Goal: Task Accomplishment & Management: Use online tool/utility

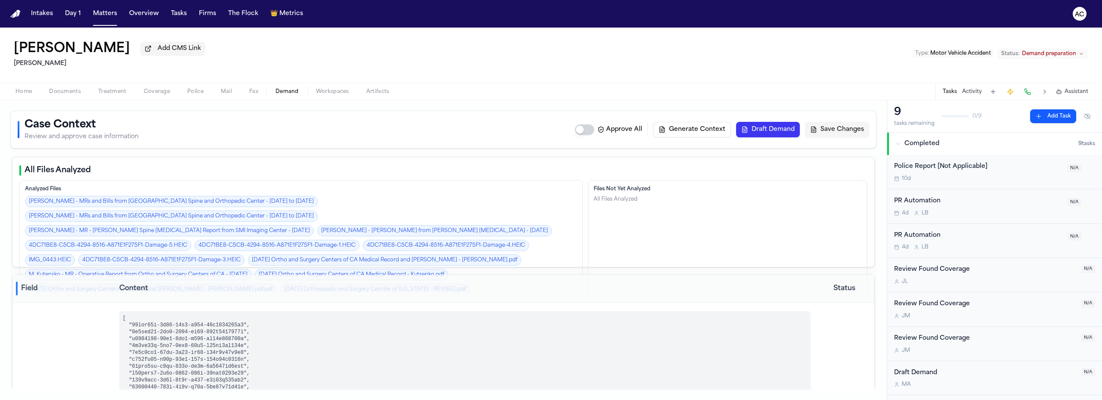
select select "**********"
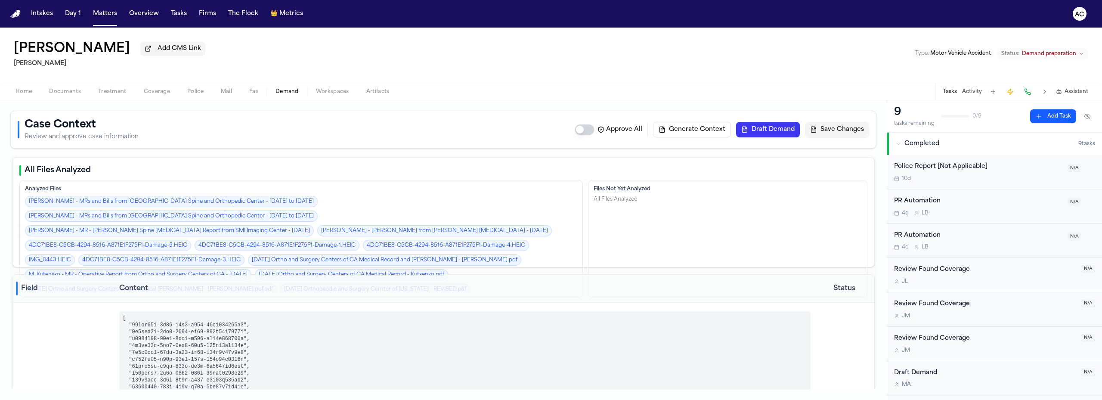
select select "**********"
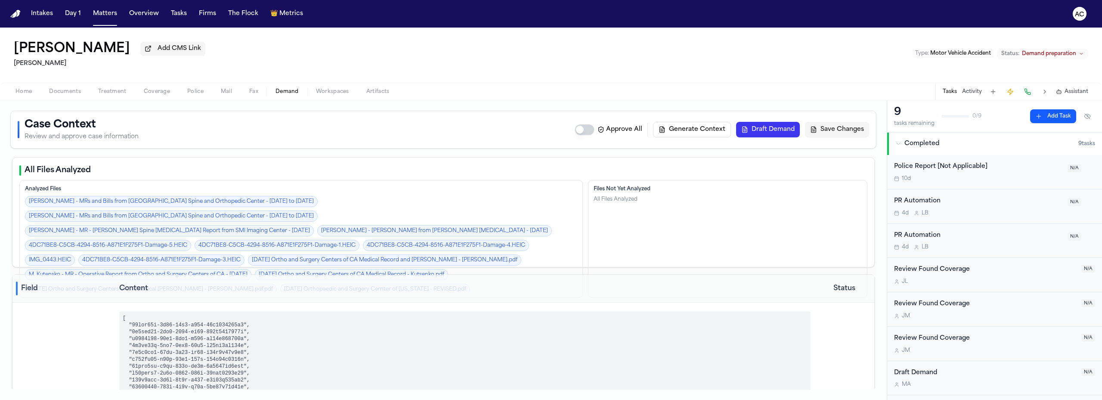
select select "**********"
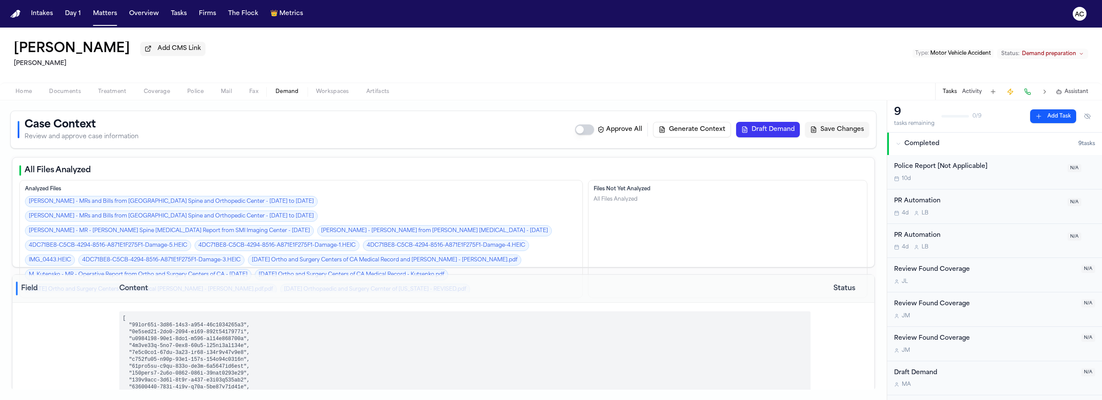
select select "**********"
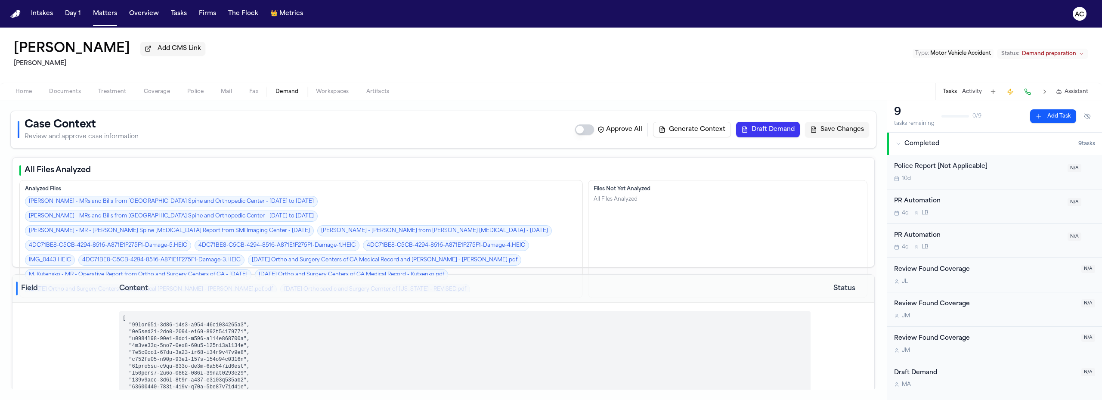
select select "**********"
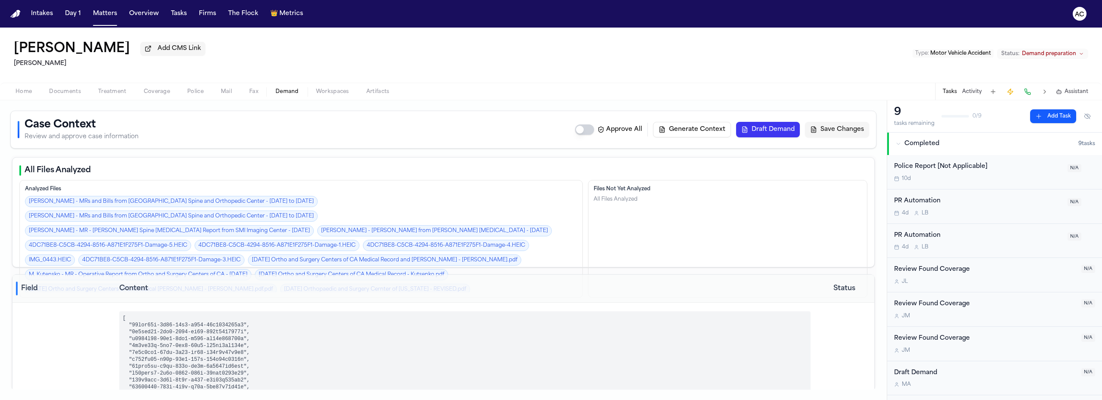
select select "**********"
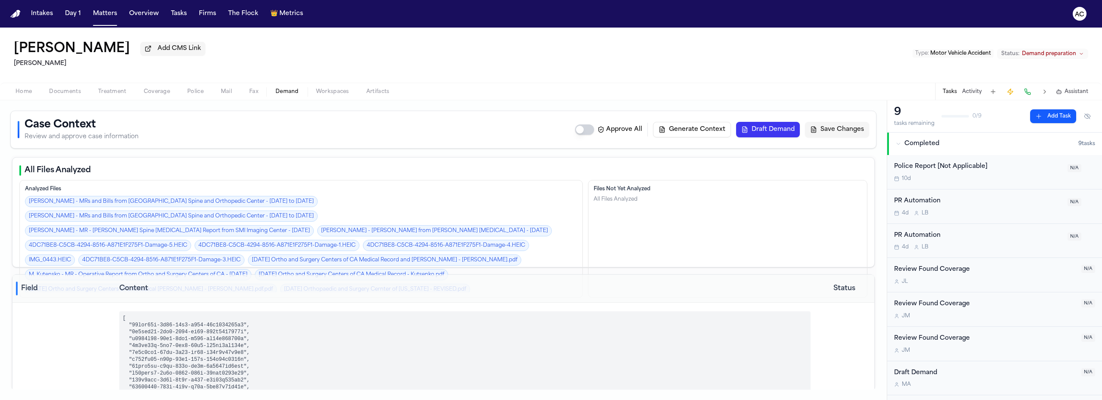
select select "**********"
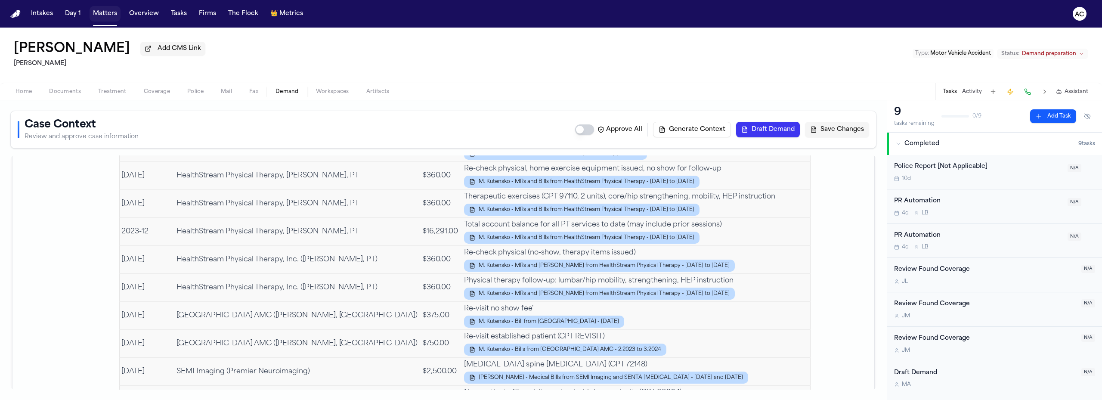
click at [99, 18] on button "Matters" at bounding box center [105, 13] width 31 height 15
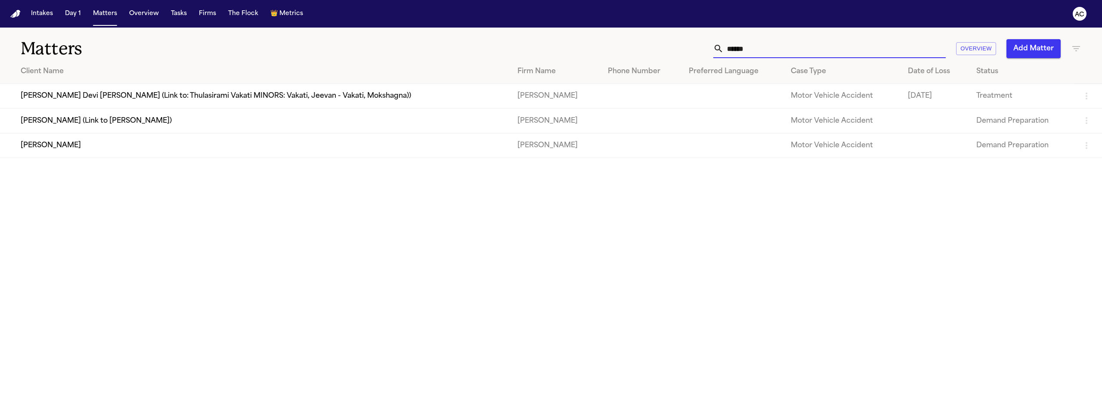
drag, startPoint x: 765, startPoint y: 51, endPoint x: 685, endPoint y: 41, distance: 80.2
click at [680, 43] on div "****** Overview Add Matter" at bounding box center [711, 48] width 740 height 19
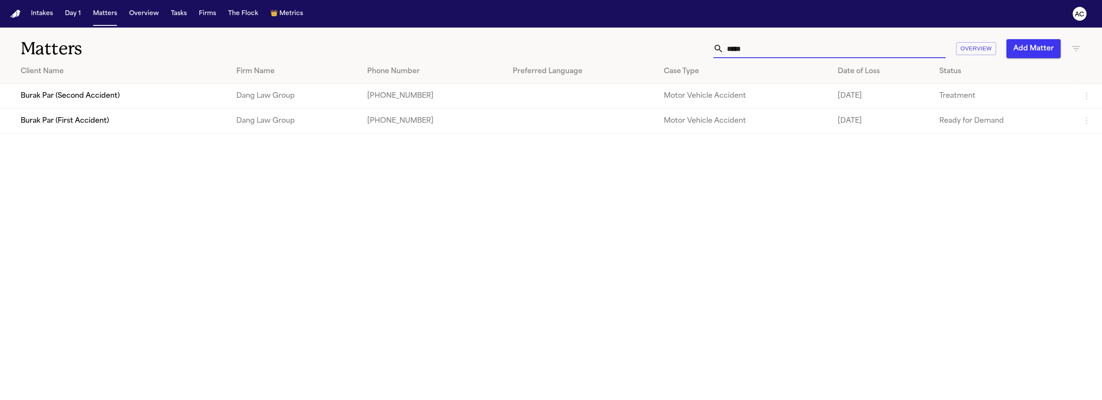
type input "*****"
click at [278, 127] on td "Dang Law Group" at bounding box center [294, 120] width 131 height 25
click at [81, 122] on td "Burak Par (First Accident)" at bounding box center [114, 120] width 229 height 25
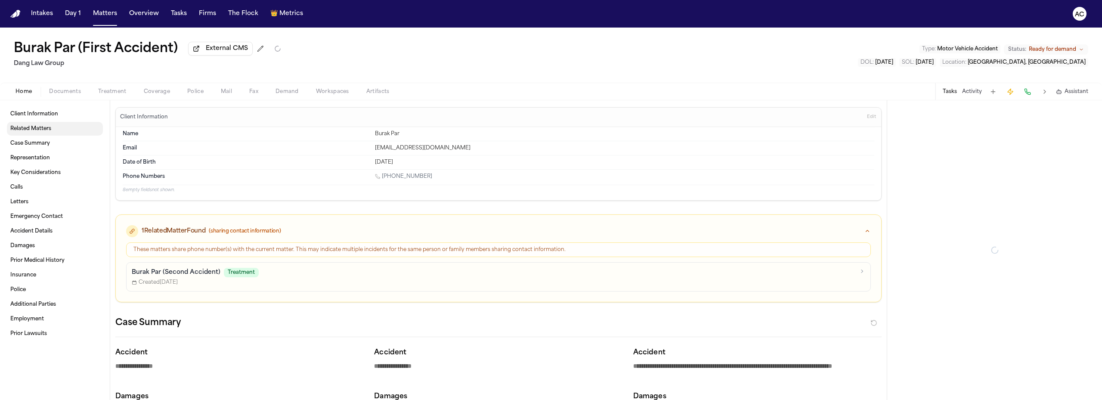
type textarea "*"
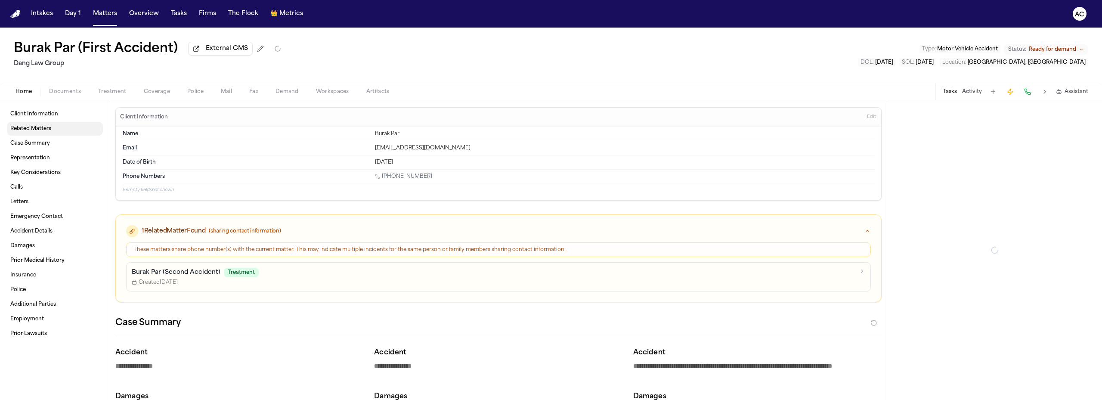
type textarea "*"
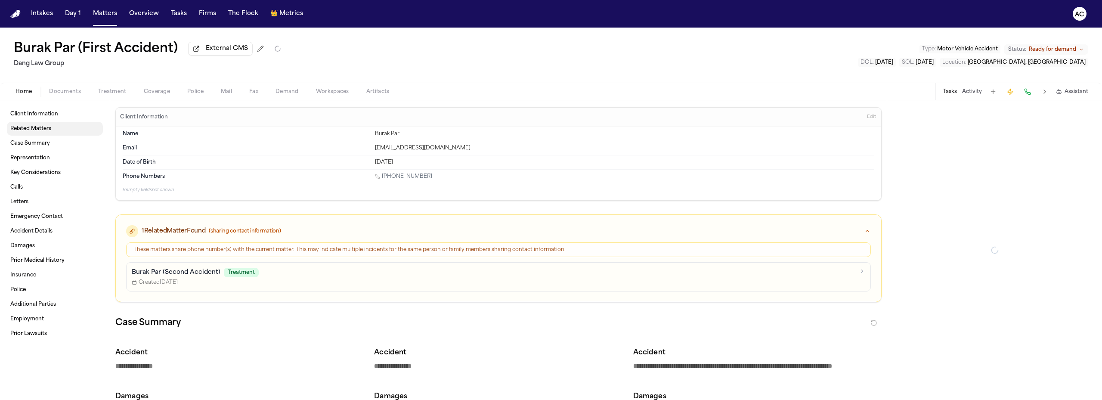
type textarea "*"
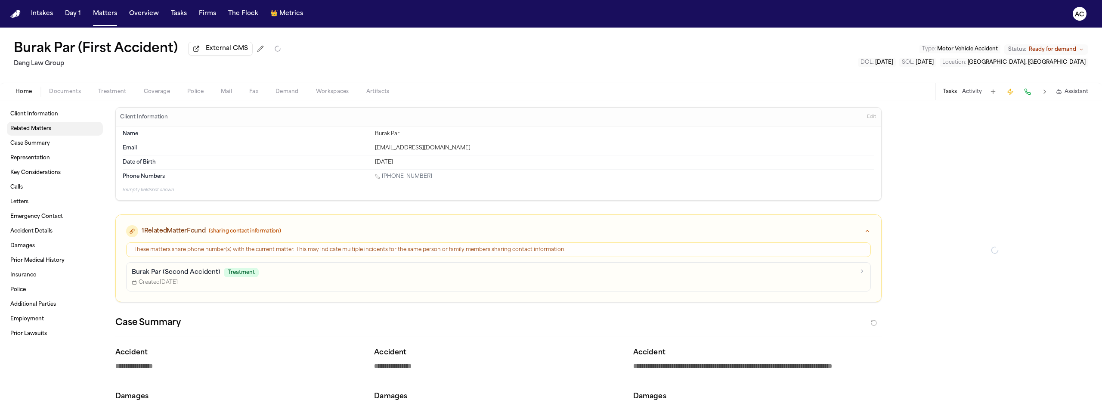
type textarea "*"
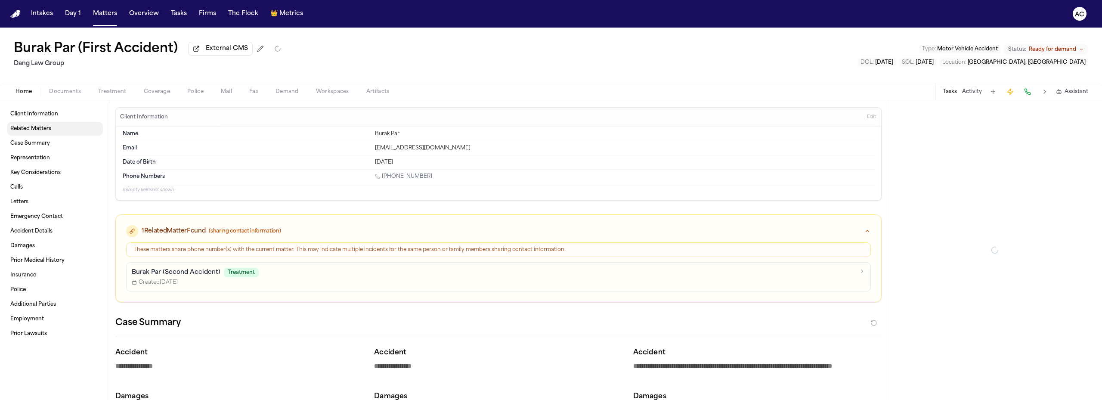
type textarea "*"
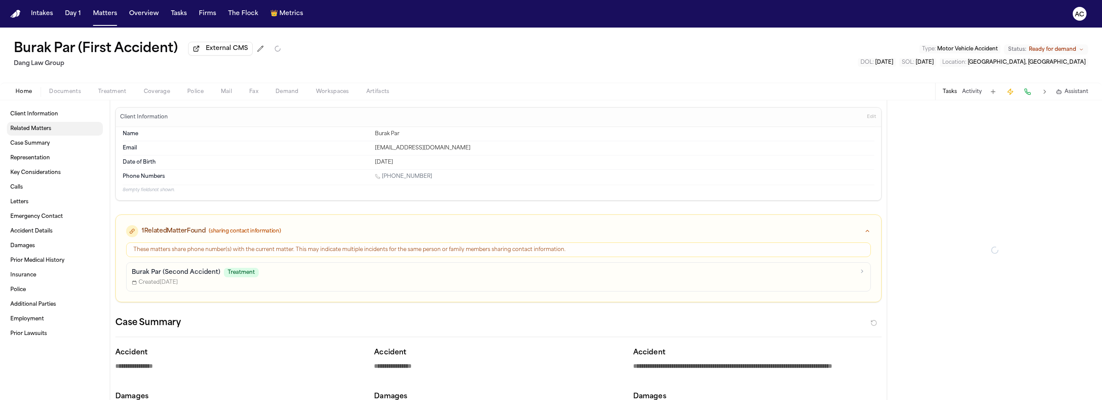
type textarea "*"
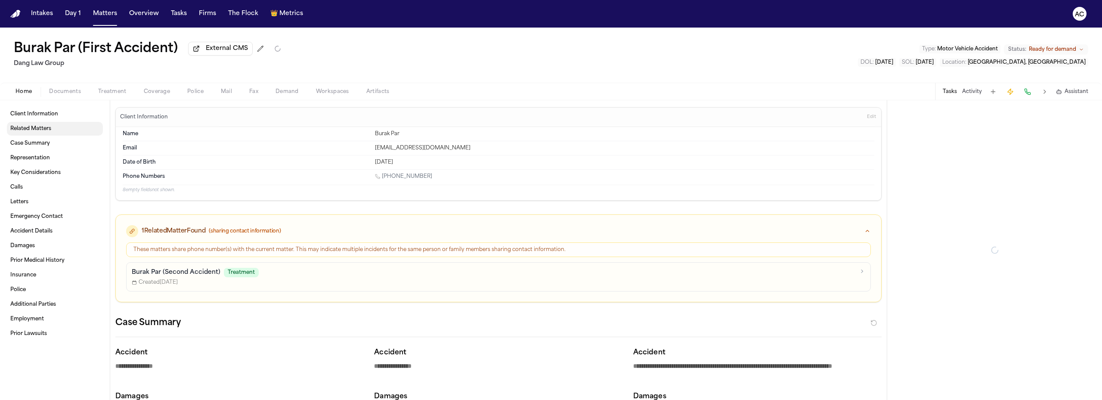
type textarea "*"
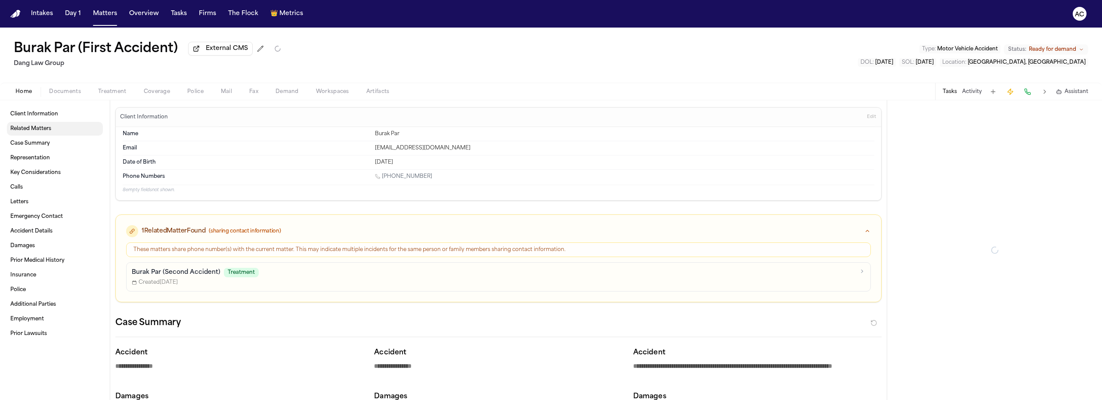
type textarea "*"
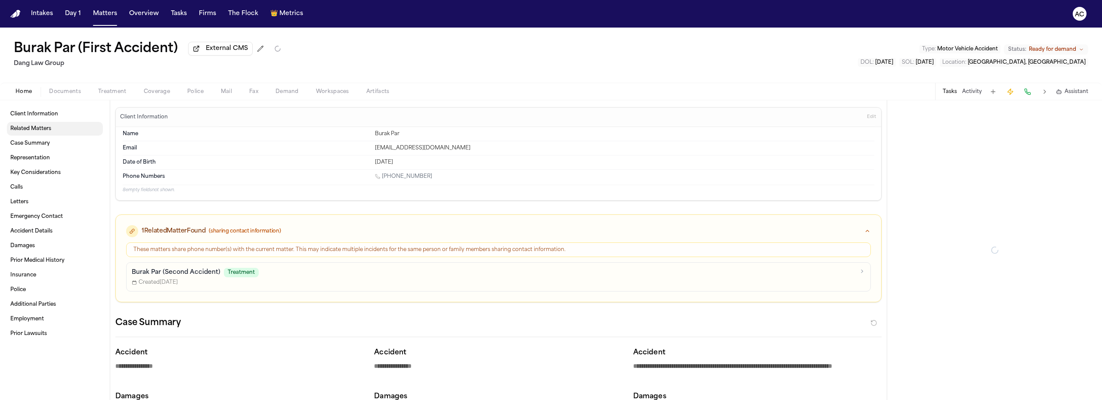
type textarea "*"
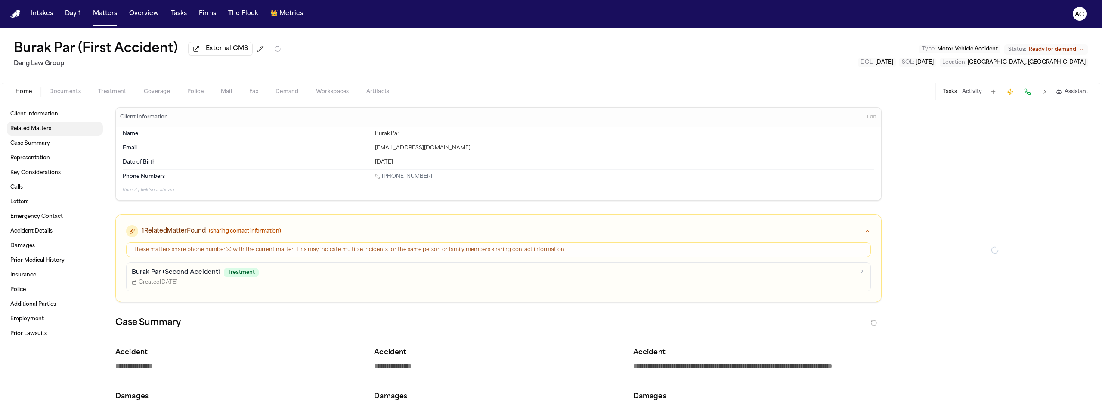
type textarea "*"
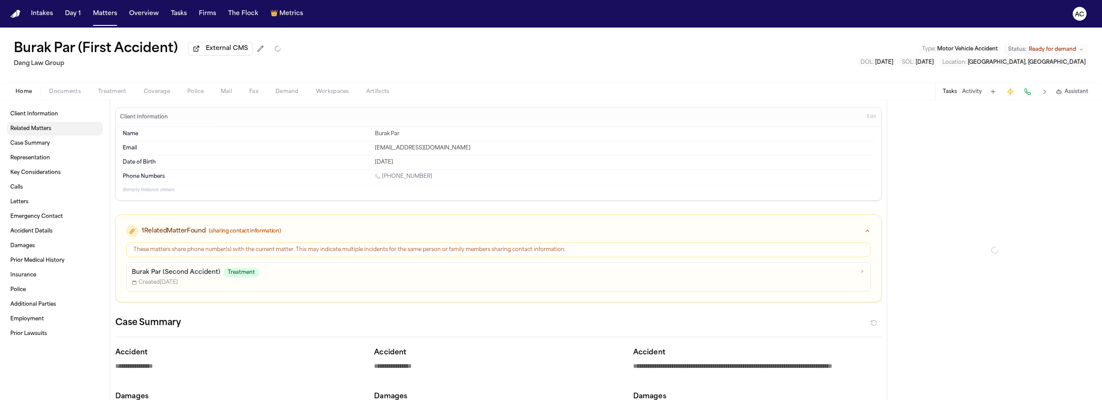
type textarea "*"
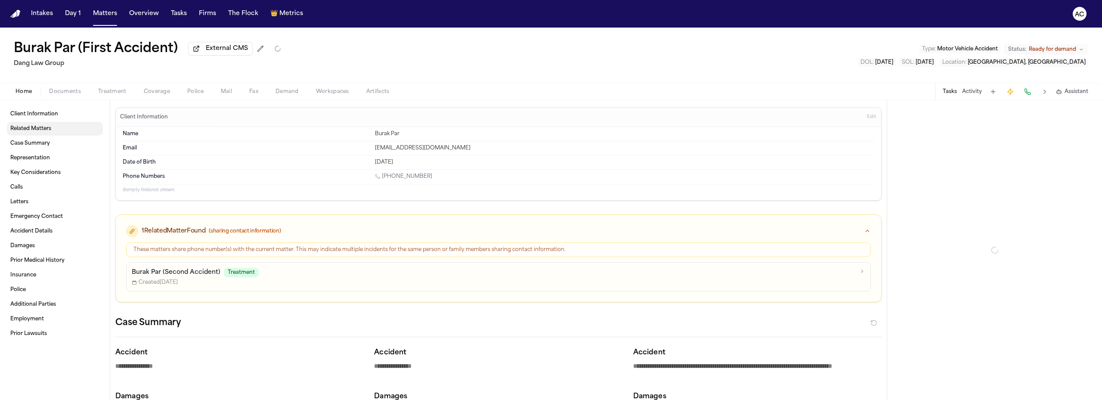
type textarea "*"
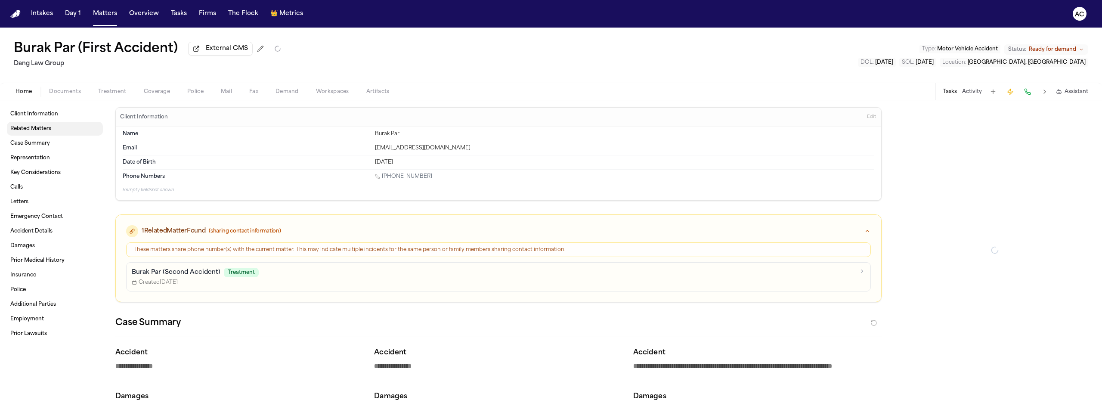
type textarea "*"
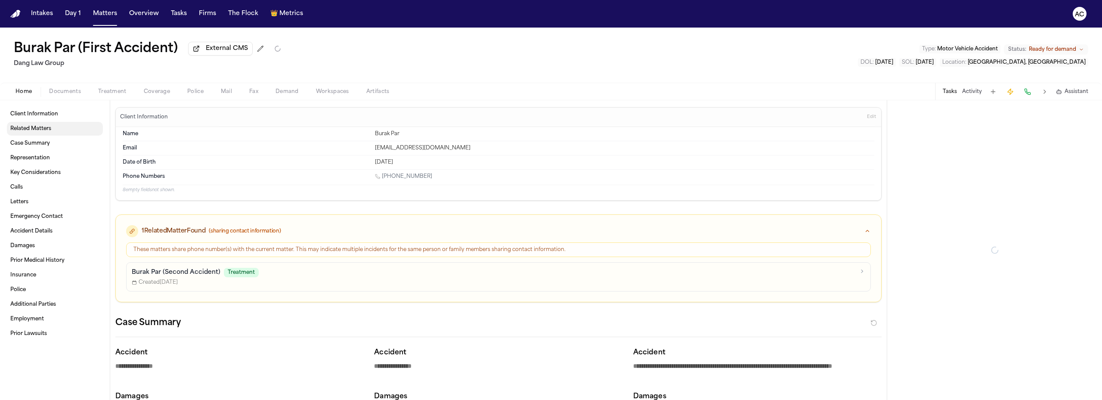
type textarea "*"
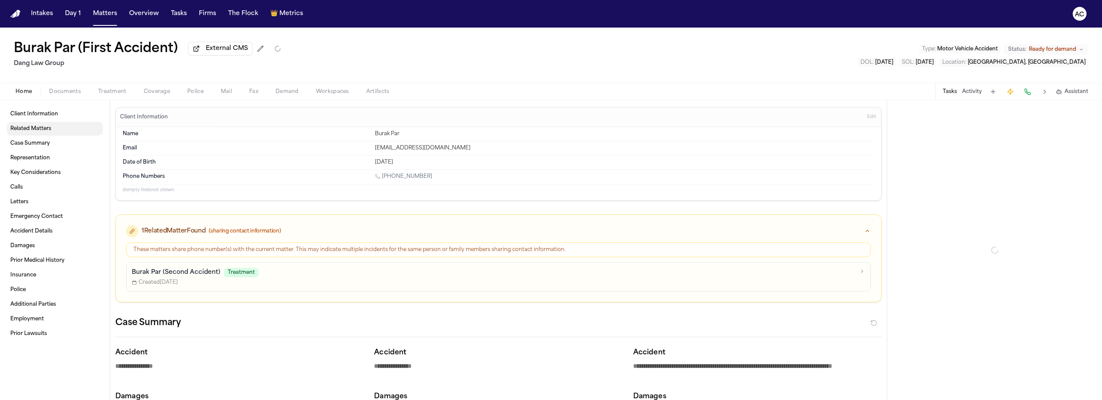
type textarea "*"
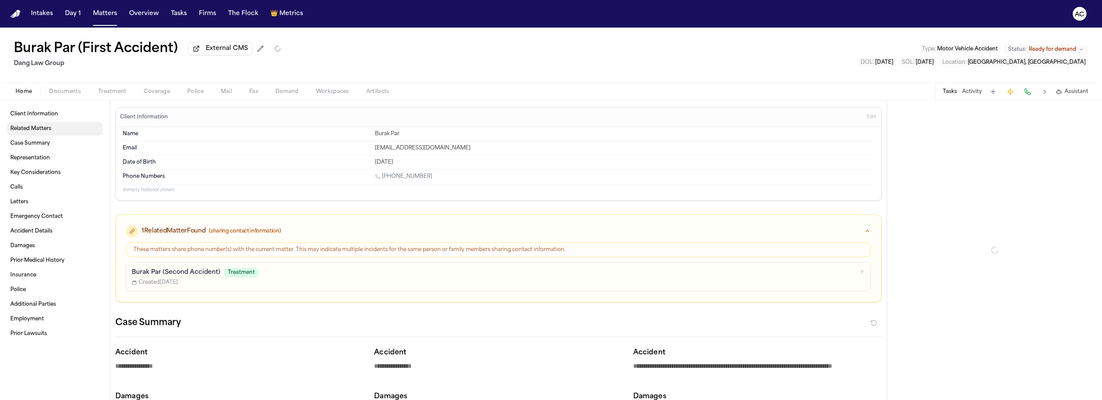
type textarea "*"
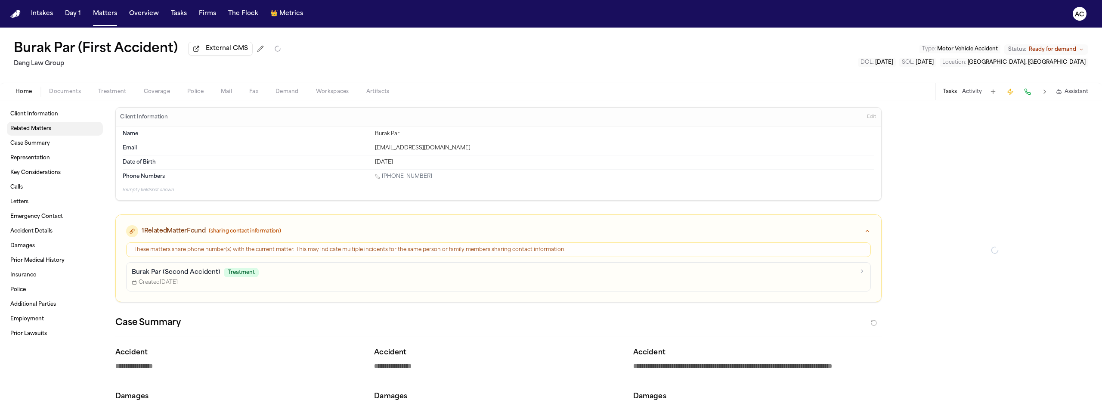
type textarea "*"
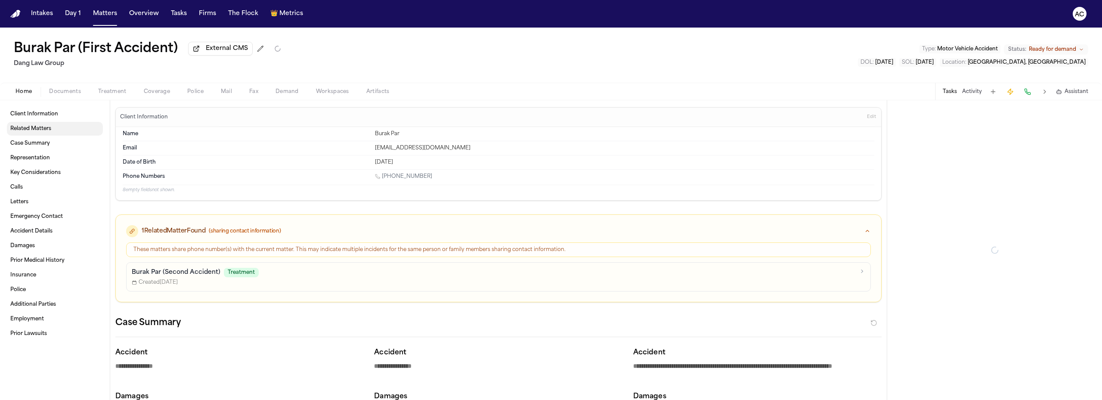
type textarea "*"
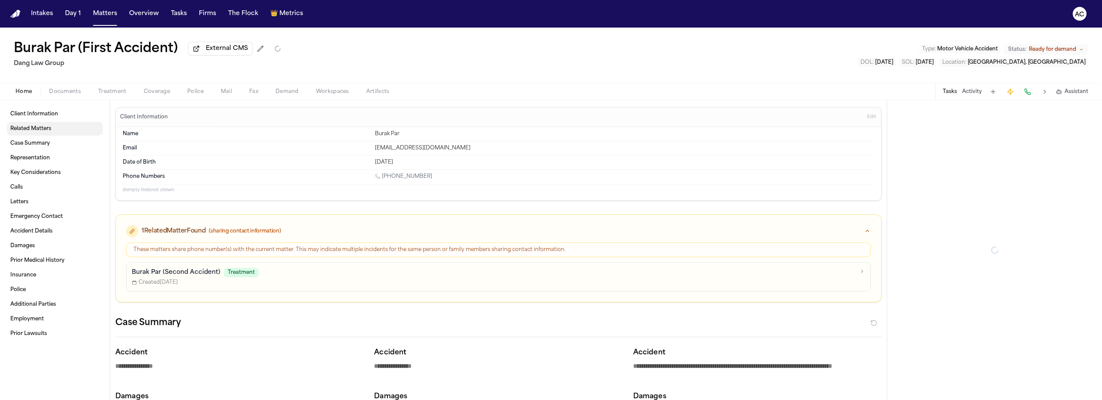
type textarea "*"
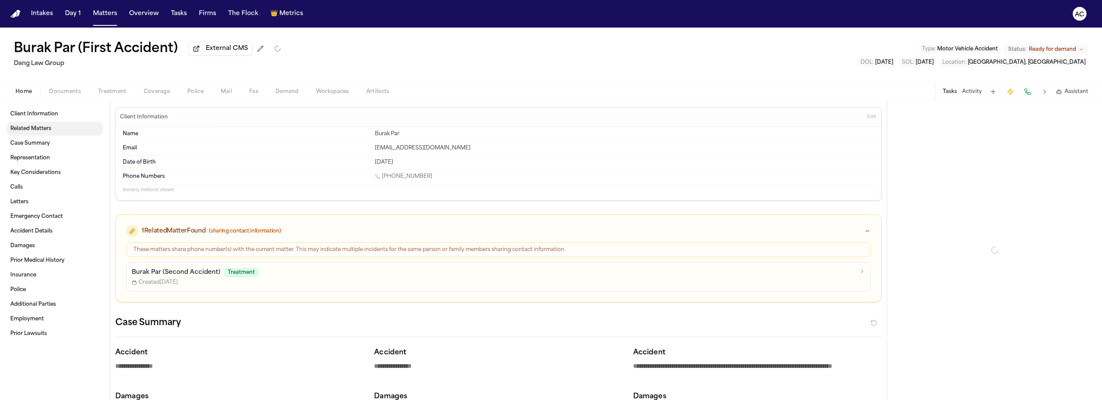
type textarea "*"
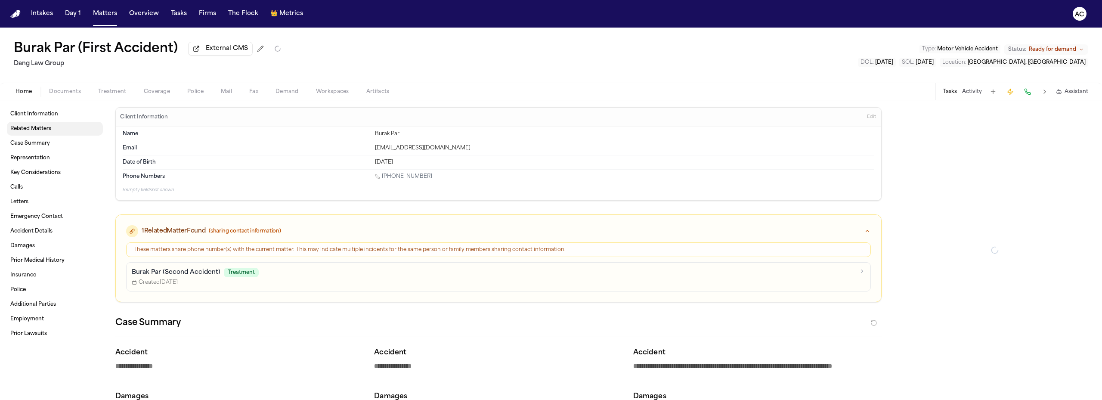
type textarea "*"
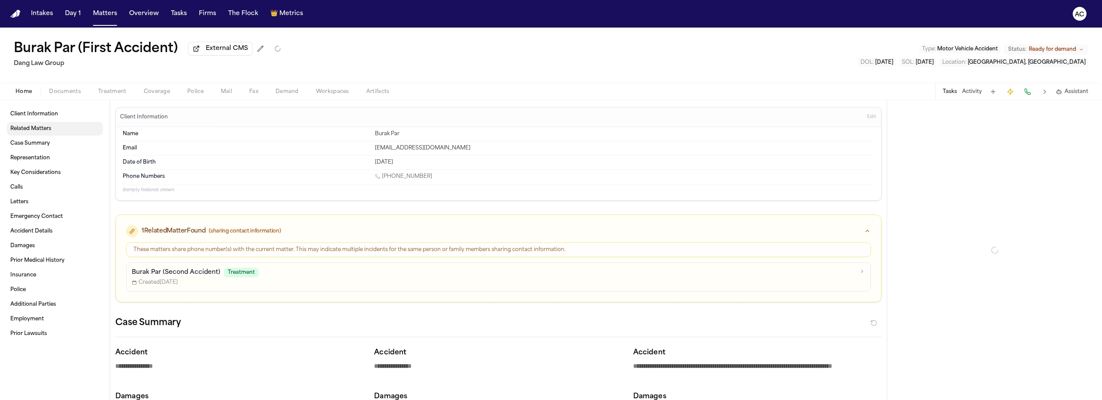
type textarea "*"
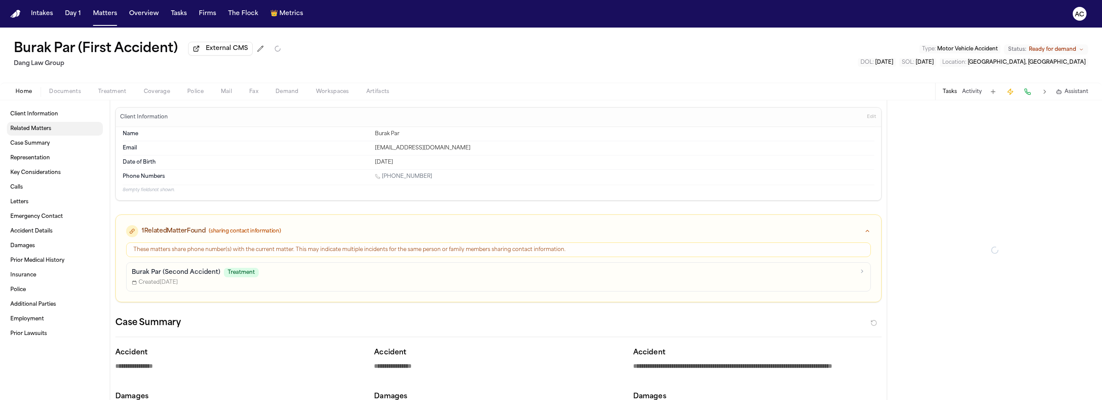
type textarea "*"
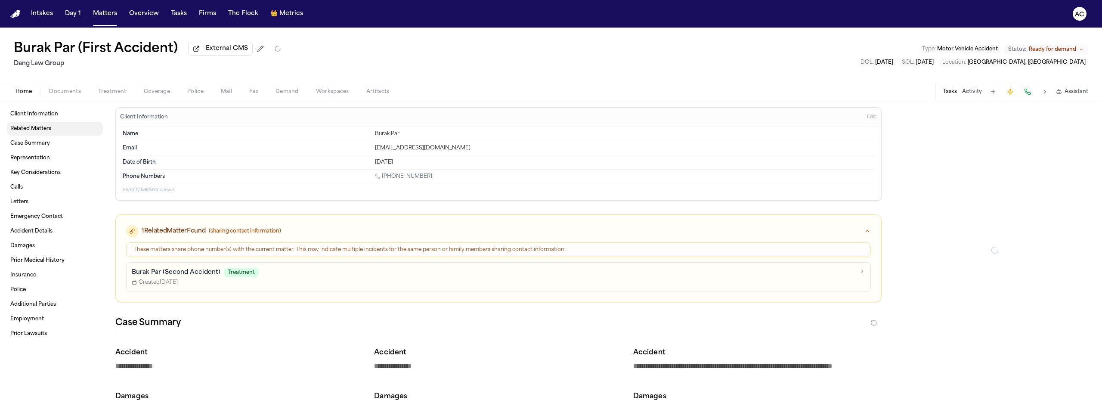
type textarea "*"
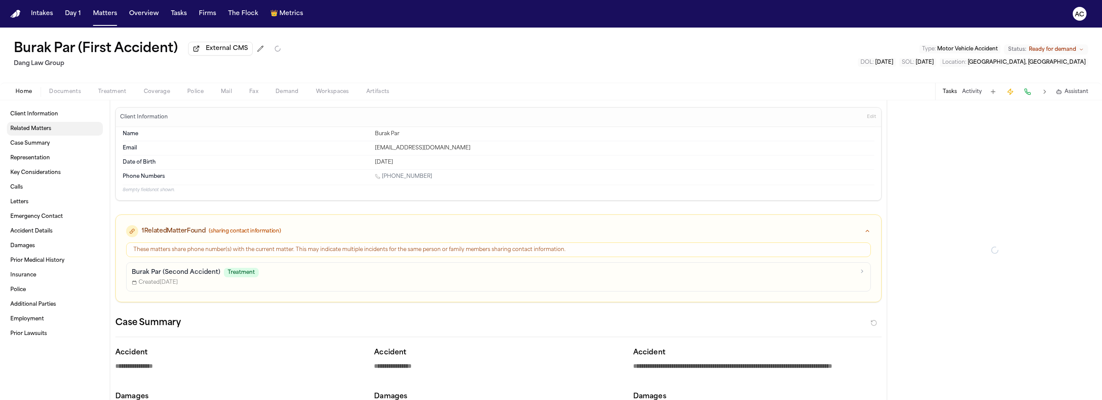
type textarea "*"
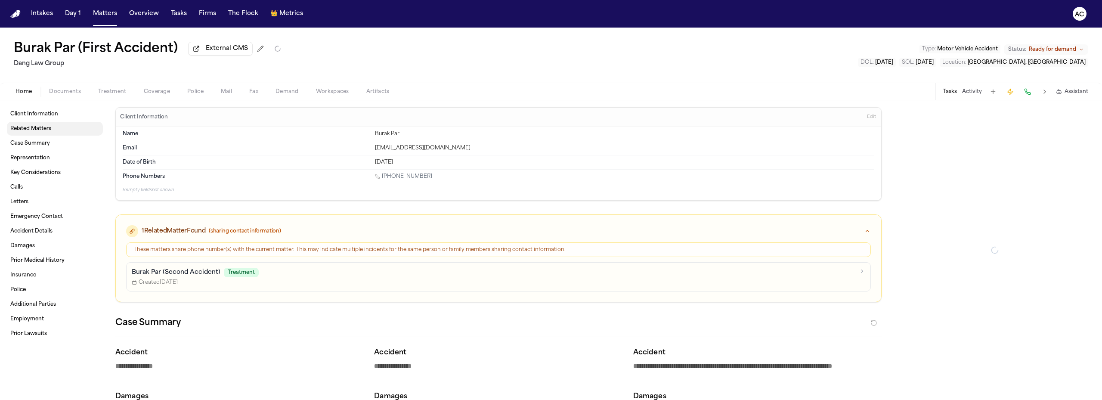
type textarea "*"
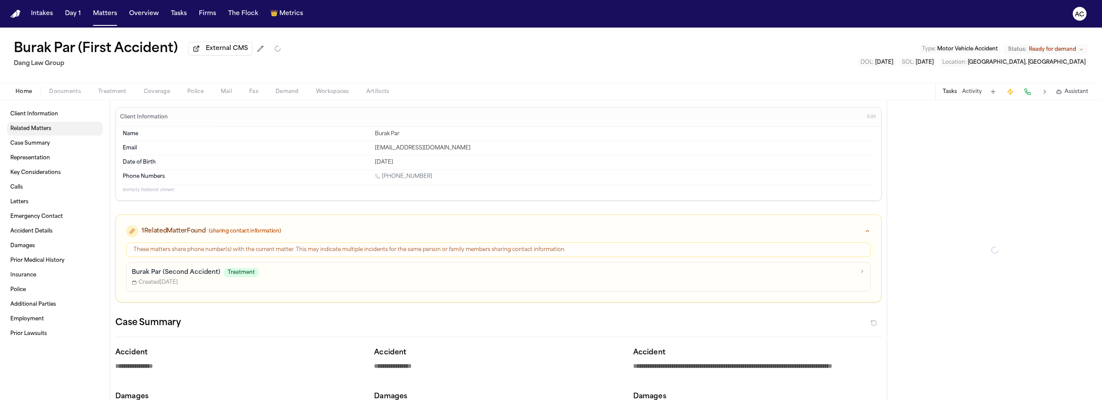
type textarea "*"
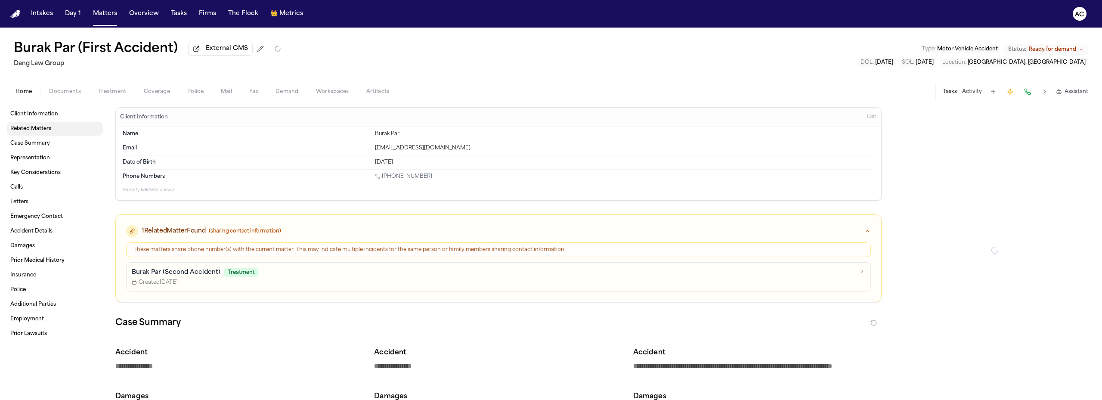
type textarea "*"
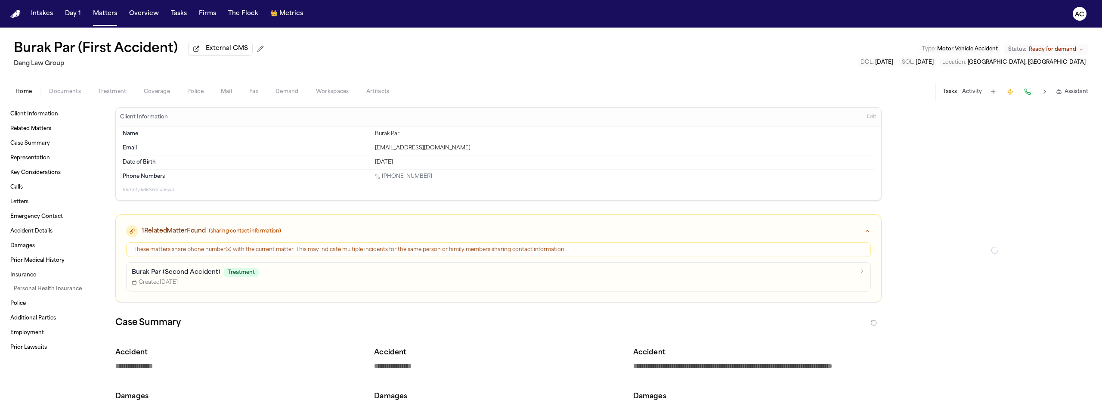
type textarea "*"
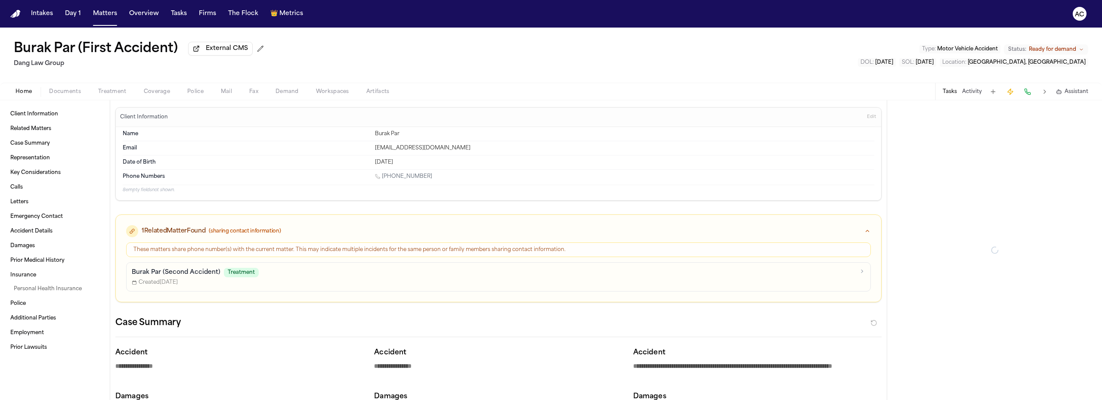
type textarea "*"
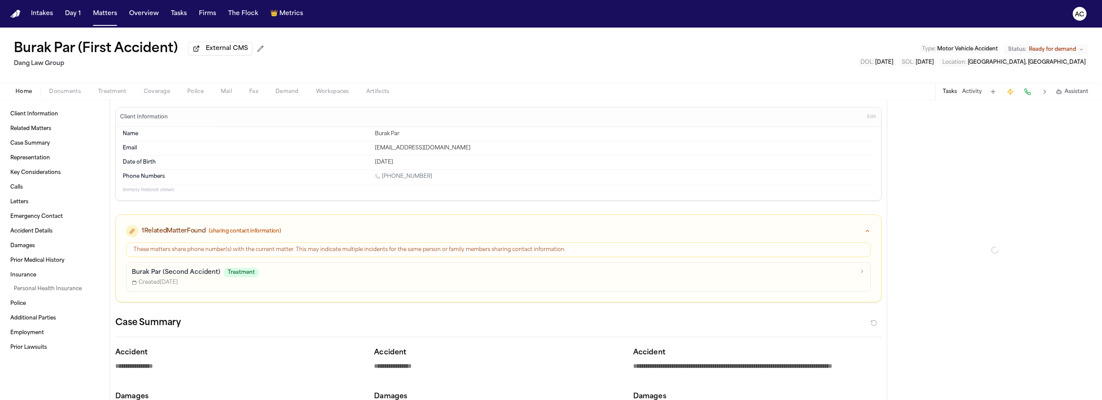
type textarea "*"
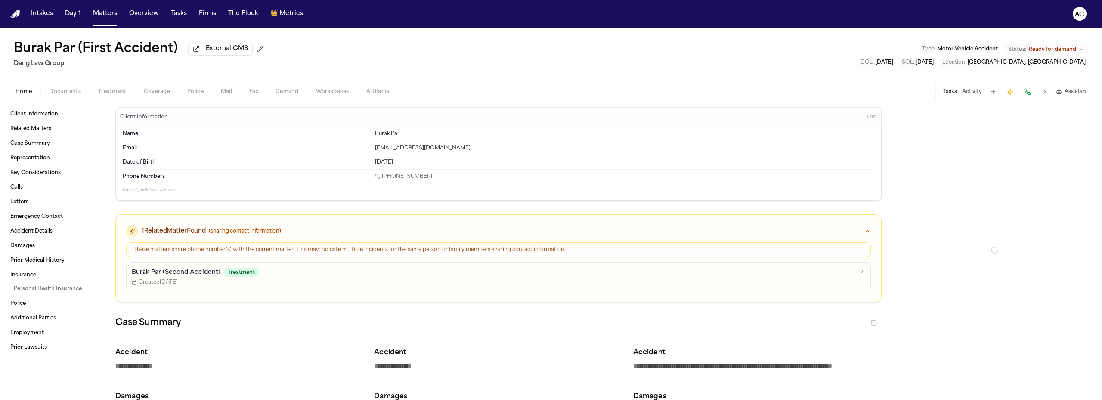
type textarea "*"
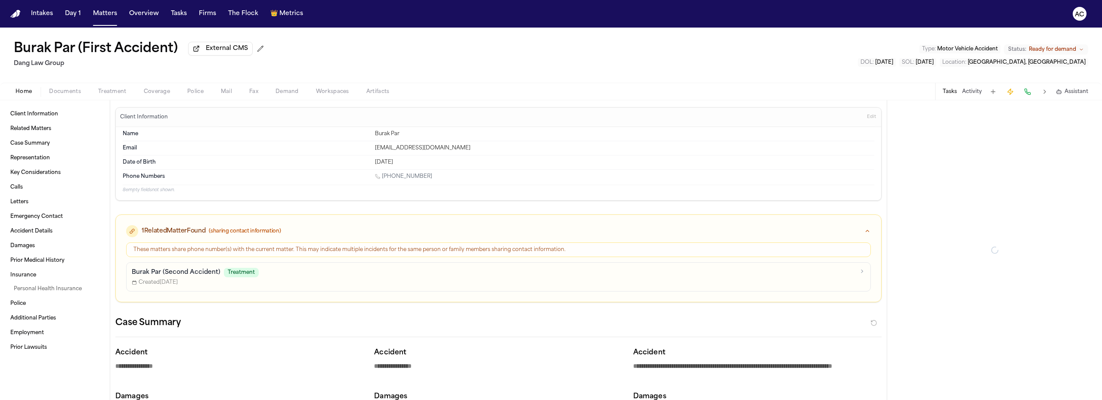
type textarea "*"
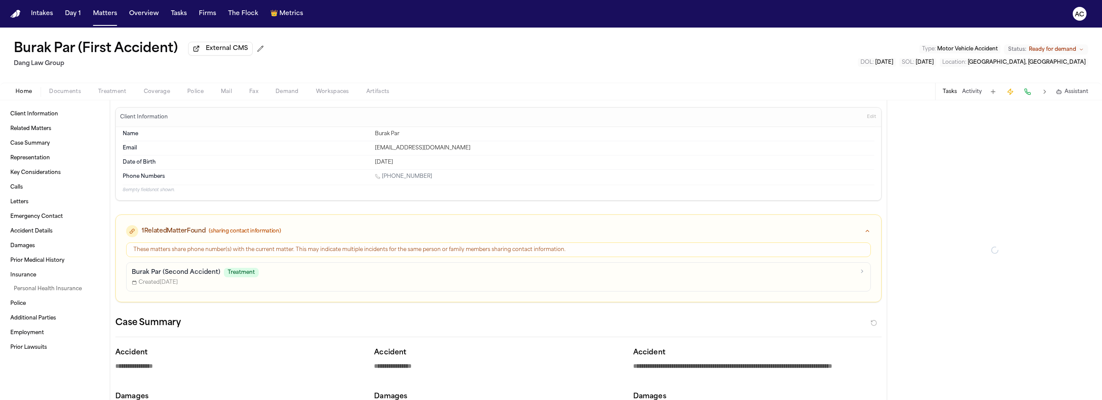
type textarea "*"
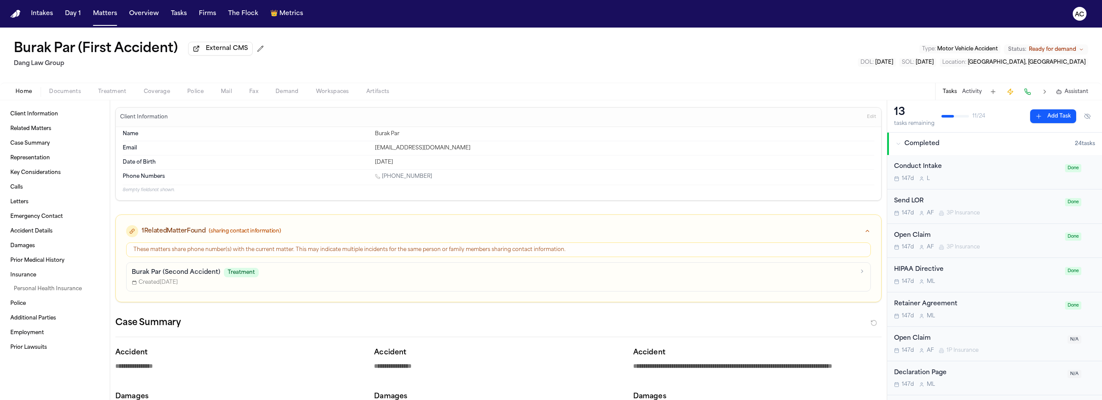
click at [294, 95] on button "Demand" at bounding box center [287, 92] width 40 height 10
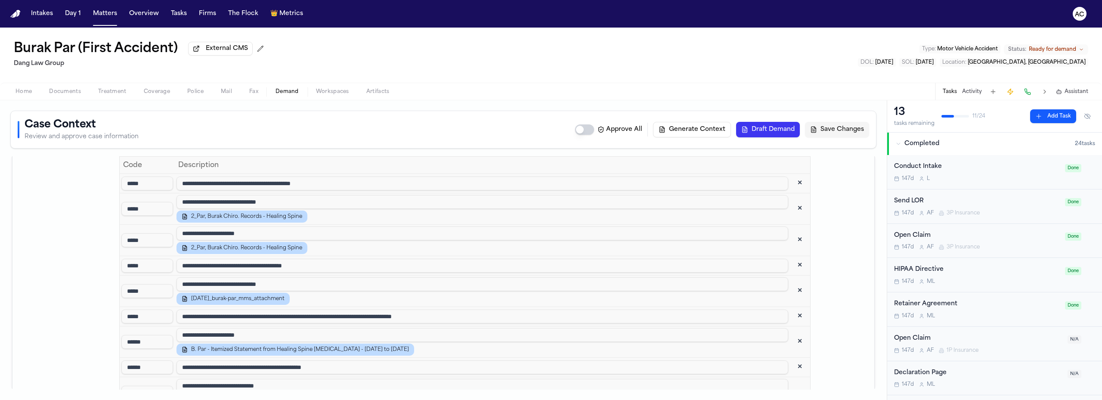
scroll to position [1378, 0]
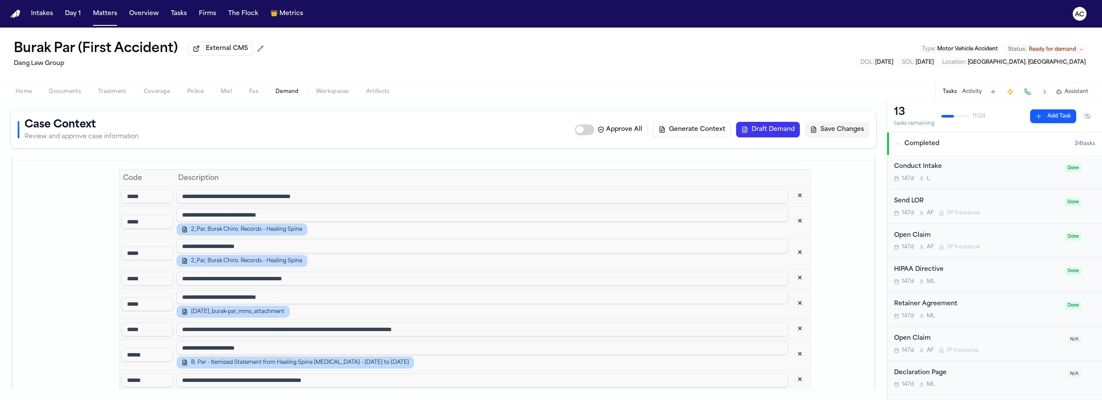
click at [331, 92] on span "Workspaces" at bounding box center [332, 91] width 33 height 7
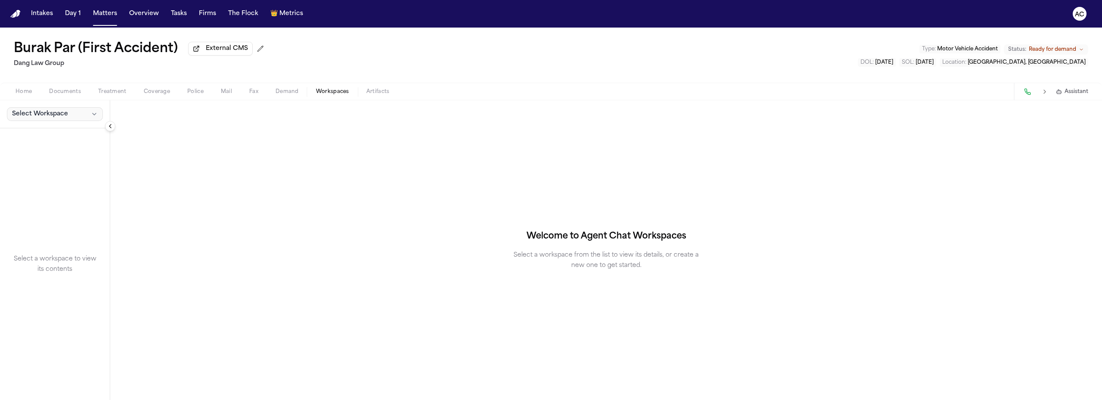
click at [56, 113] on span "Select Workspace" at bounding box center [40, 114] width 56 height 9
click at [48, 132] on span "[PERSON_NAME] Agent Demand" at bounding box center [60, 133] width 100 height 9
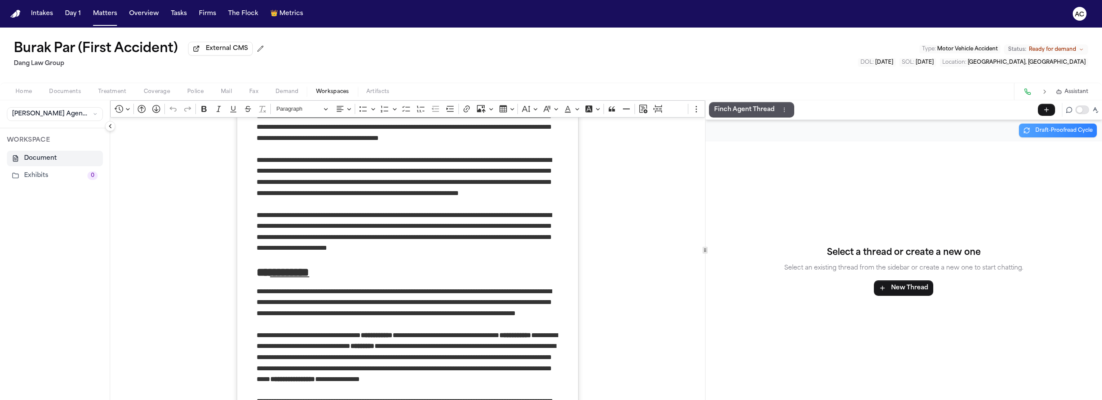
scroll to position [517, 0]
